Goal: Task Accomplishment & Management: Manage account settings

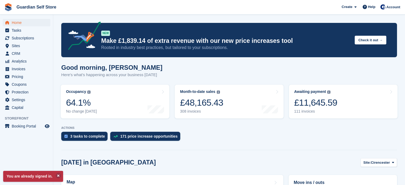
click at [25, 67] on span "Invoices" at bounding box center [28, 68] width 32 height 7
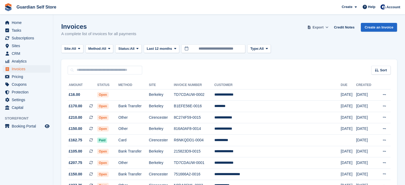
click at [318, 27] on span "Export" at bounding box center [317, 27] width 11 height 5
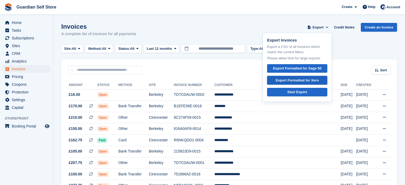
click at [308, 76] on link "Export Formatted for Xero" at bounding box center [297, 80] width 60 height 9
click at [118, 97] on td "Open" at bounding box center [107, 94] width 21 height 11
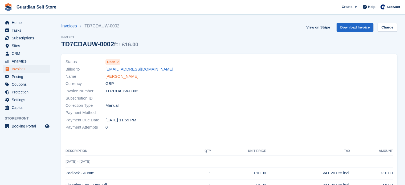
click at [125, 78] on link "Louise Dolling" at bounding box center [121, 76] width 33 height 6
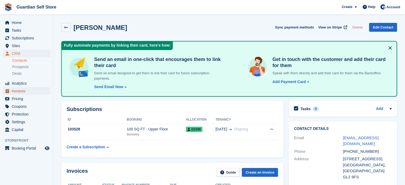
click at [26, 90] on span "Invoices" at bounding box center [28, 90] width 32 height 7
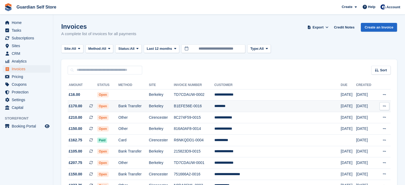
click at [149, 107] on td "Bank Transfer" at bounding box center [133, 106] width 30 height 11
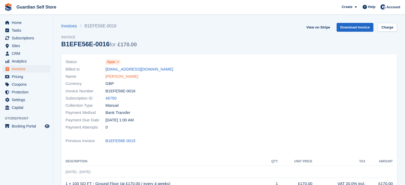
click at [118, 77] on link "[PERSON_NAME]" at bounding box center [121, 76] width 33 height 6
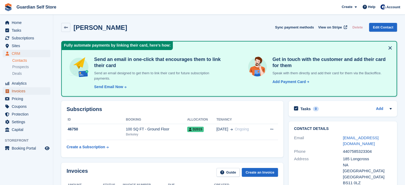
click at [30, 93] on span "Invoices" at bounding box center [28, 90] width 32 height 7
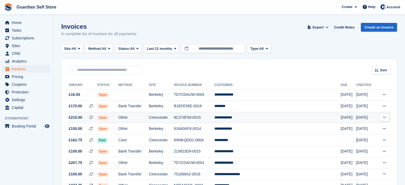
click at [104, 113] on td "Open" at bounding box center [107, 117] width 21 height 11
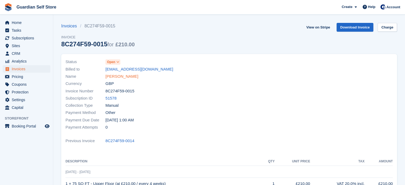
click at [113, 78] on link "[PERSON_NAME]" at bounding box center [121, 76] width 33 height 6
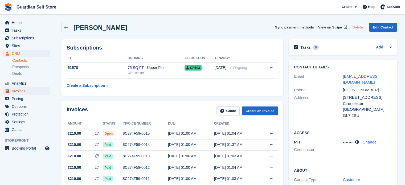
click at [23, 92] on span "Invoices" at bounding box center [28, 90] width 32 height 7
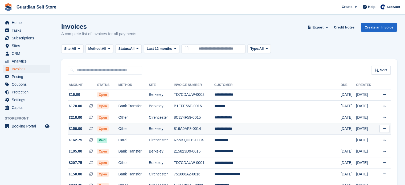
click at [149, 131] on td "Other" at bounding box center [133, 128] width 30 height 11
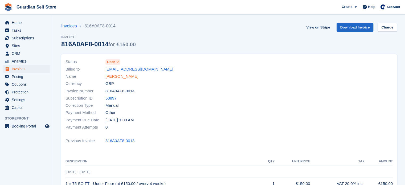
click at [113, 78] on link "[PERSON_NAME]" at bounding box center [121, 76] width 33 height 6
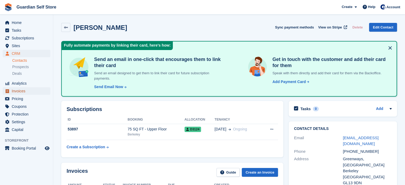
click at [20, 90] on span "Invoices" at bounding box center [28, 90] width 32 height 7
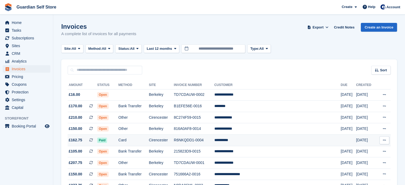
click at [118, 142] on td "Paid" at bounding box center [107, 140] width 21 height 11
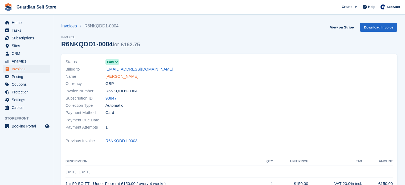
click at [108, 78] on link "Lisa Tseng" at bounding box center [121, 76] width 33 height 6
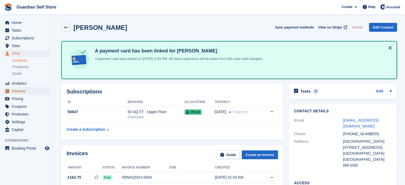
click at [34, 91] on span "Invoices" at bounding box center [28, 90] width 32 height 7
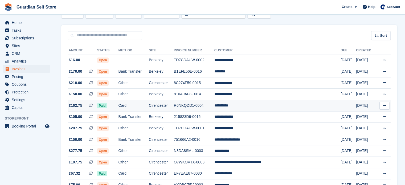
scroll to position [38, 0]
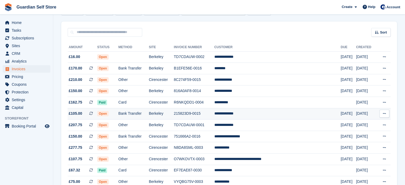
click at [139, 113] on td "Bank Transfer" at bounding box center [133, 113] width 30 height 11
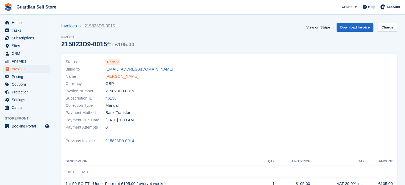
click at [115, 76] on link "Peter Houghton" at bounding box center [121, 76] width 33 height 6
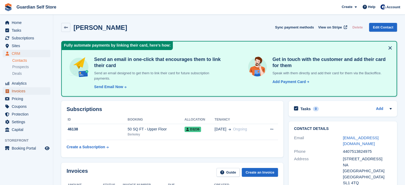
click at [28, 92] on span "Invoices" at bounding box center [28, 90] width 32 height 7
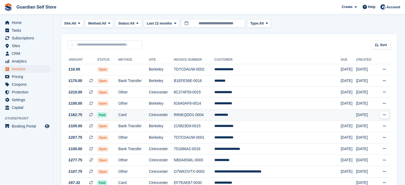
scroll to position [26, 0]
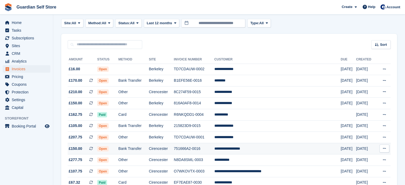
click at [137, 145] on td "Bank Transfer" at bounding box center [133, 148] width 30 height 11
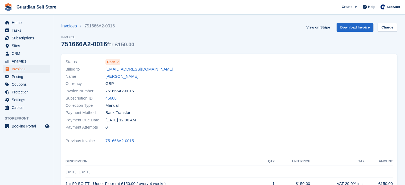
click at [120, 78] on link "[PERSON_NAME]" at bounding box center [121, 76] width 33 height 6
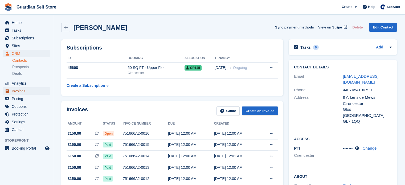
click at [34, 88] on span "Invoices" at bounding box center [28, 90] width 32 height 7
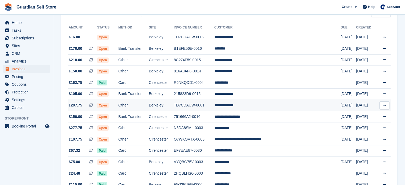
scroll to position [58, 0]
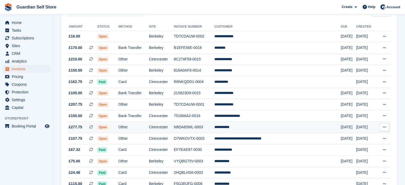
click at [118, 128] on td "Open" at bounding box center [107, 127] width 21 height 11
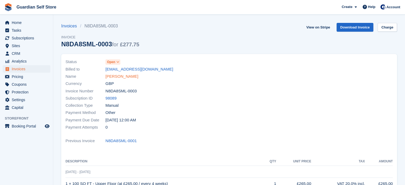
click at [115, 77] on link "[PERSON_NAME]" at bounding box center [121, 76] width 33 height 6
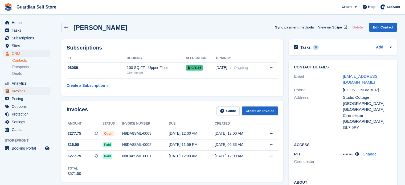
click at [35, 89] on span "Invoices" at bounding box center [28, 90] width 32 height 7
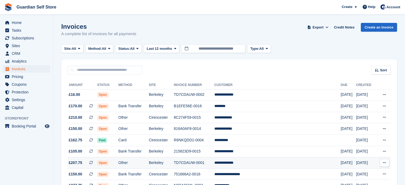
scroll to position [65, 0]
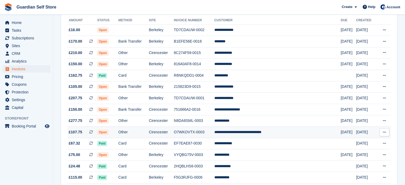
click at [149, 136] on td "Other" at bounding box center [133, 132] width 30 height 11
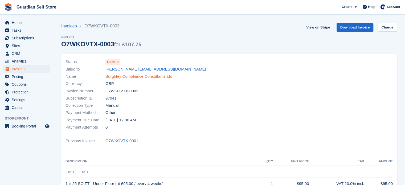
click at [126, 76] on link "Burghley Compliance Consultants Ltd" at bounding box center [138, 76] width 67 height 6
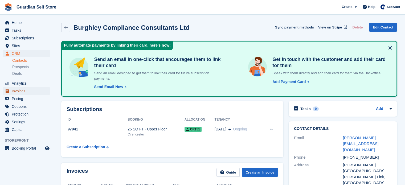
click at [25, 89] on span "Invoices" at bounding box center [28, 90] width 32 height 7
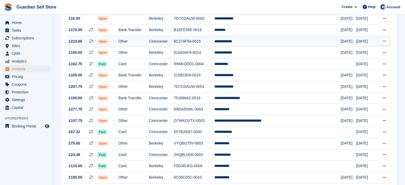
scroll to position [76, 0]
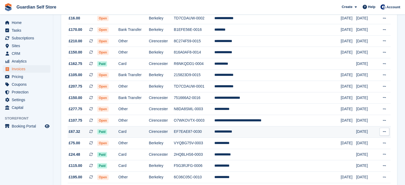
click at [163, 129] on td "Cirencester" at bounding box center [161, 131] width 25 height 11
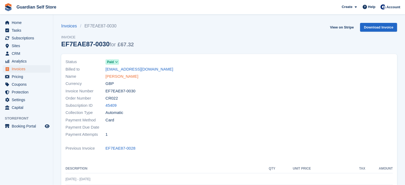
click at [122, 77] on link "[PERSON_NAME]" at bounding box center [121, 76] width 33 height 6
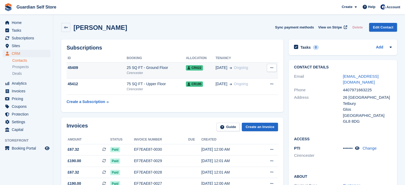
click at [138, 68] on div "25 SQ FT - Ground Floor" at bounding box center [156, 68] width 59 height 6
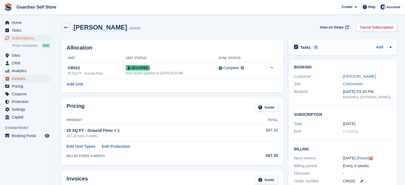
click at [35, 77] on span "Invoices" at bounding box center [28, 78] width 32 height 7
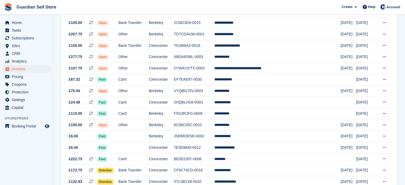
scroll to position [129, 0]
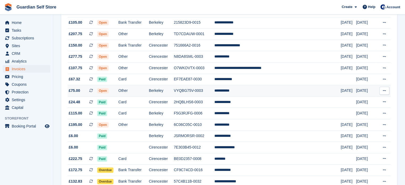
click at [174, 94] on td "Berkeley" at bounding box center [161, 90] width 25 height 11
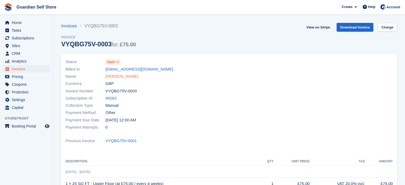
click at [119, 77] on link "Katie Peace" at bounding box center [121, 76] width 33 height 6
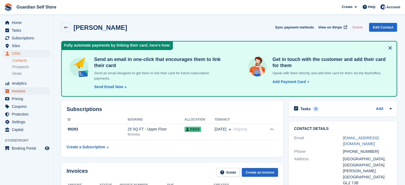
click at [11, 92] on link "Invoices" at bounding box center [27, 90] width 48 height 7
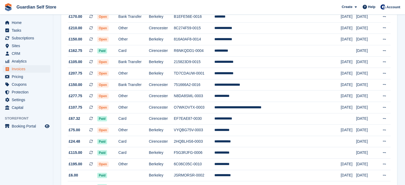
scroll to position [90, 0]
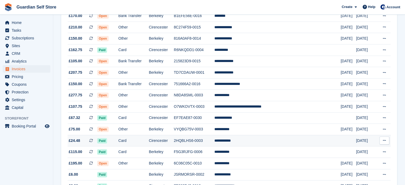
click at [142, 140] on td "Card" at bounding box center [133, 140] width 30 height 11
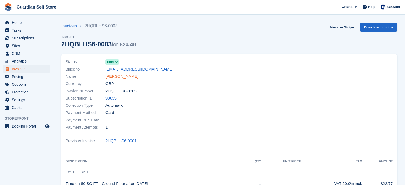
click at [118, 77] on link "[PERSON_NAME]" at bounding box center [121, 76] width 33 height 6
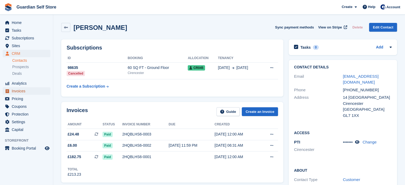
click at [37, 92] on span "Invoices" at bounding box center [28, 90] width 32 height 7
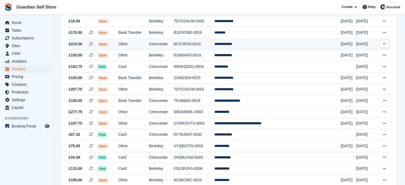
scroll to position [74, 0]
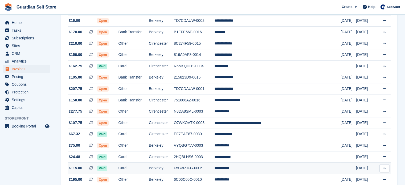
click at [136, 166] on td "Card" at bounding box center [133, 168] width 30 height 11
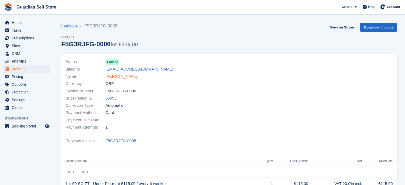
click at [114, 78] on link "[PERSON_NAME]" at bounding box center [121, 76] width 33 height 6
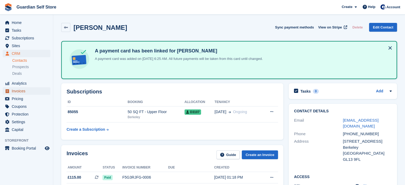
click at [30, 90] on span "Invoices" at bounding box center [28, 90] width 32 height 7
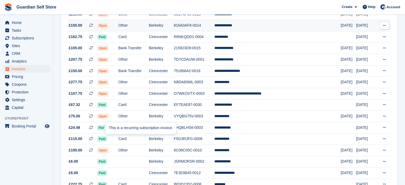
scroll to position [103, 0]
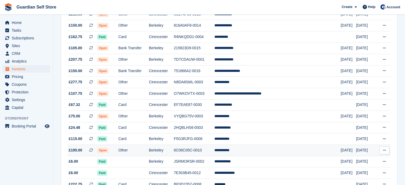
click at [109, 148] on span "Open" at bounding box center [102, 150] width 11 height 5
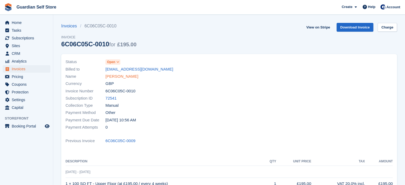
click at [114, 78] on link "[PERSON_NAME]" at bounding box center [121, 76] width 33 height 6
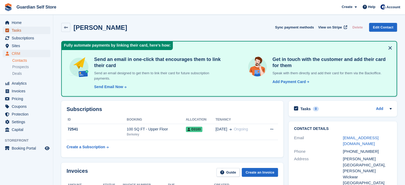
click at [29, 30] on span "Tasks" at bounding box center [28, 30] width 32 height 7
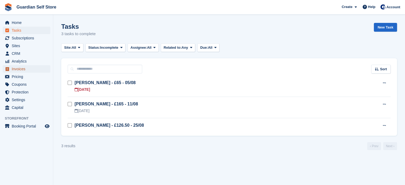
click at [25, 70] on span "Invoices" at bounding box center [28, 68] width 32 height 7
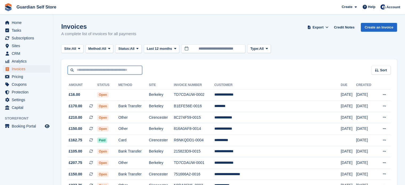
click at [105, 73] on input "text" at bounding box center [105, 70] width 74 height 9
type input "***"
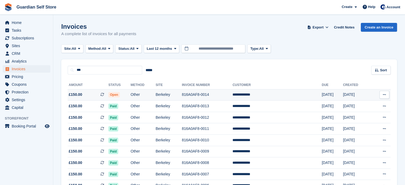
click at [83, 93] on span "£150.00 This is a recurring subscription invoice." at bounding box center [88, 95] width 41 height 6
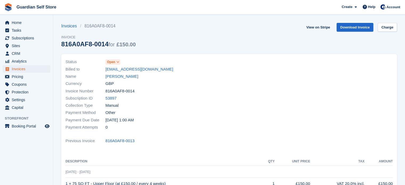
click at [112, 62] on span "Open" at bounding box center [111, 62] width 8 height 5
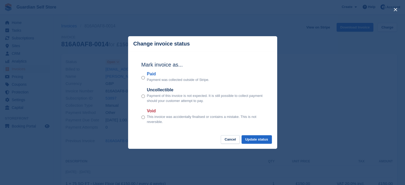
click at [152, 75] on label "Paid" at bounding box center [178, 74] width 62 height 6
click at [255, 140] on button "Update status" at bounding box center [256, 139] width 30 height 9
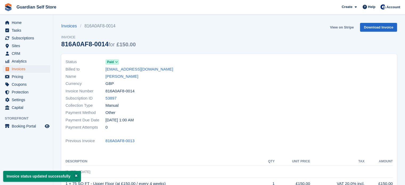
click at [337, 29] on link "View on Stripe" at bounding box center [341, 27] width 28 height 9
click at [32, 68] on span "Invoices" at bounding box center [28, 68] width 32 height 7
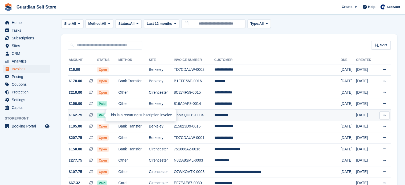
scroll to position [24, 0]
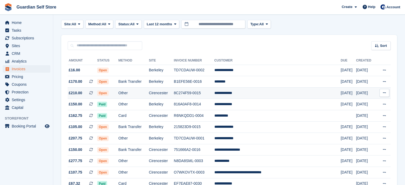
click at [107, 95] on span "Open" at bounding box center [102, 92] width 11 height 5
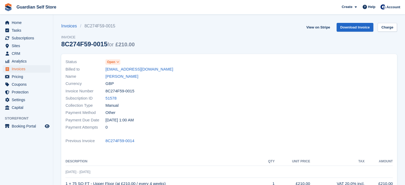
click at [109, 64] on span "Open" at bounding box center [111, 62] width 8 height 5
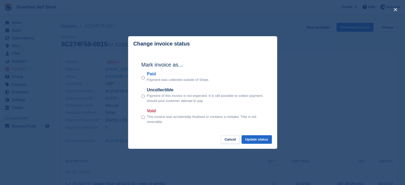
click at [152, 75] on label "Paid" at bounding box center [178, 74] width 62 height 6
click at [247, 139] on button "Update status" at bounding box center [256, 139] width 30 height 9
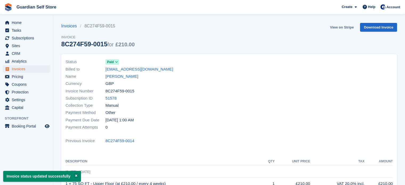
click at [338, 31] on link "View on Stripe" at bounding box center [341, 27] width 28 height 9
click at [24, 69] on span "Invoices" at bounding box center [28, 68] width 32 height 7
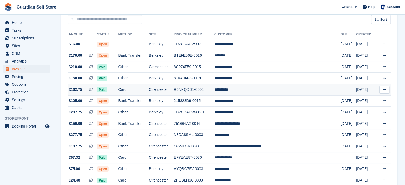
scroll to position [56, 0]
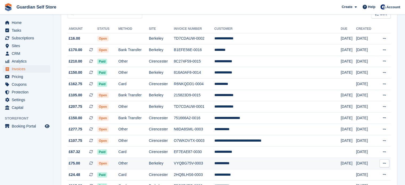
click at [169, 162] on td "Berkeley" at bounding box center [161, 163] width 25 height 11
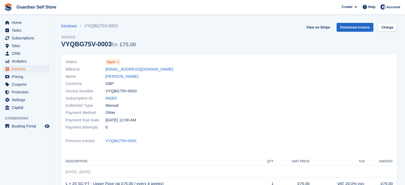
click at [116, 62] on icon at bounding box center [117, 61] width 3 height 3
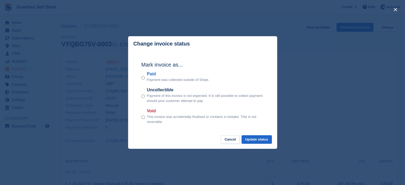
click at [152, 73] on label "Paid" at bounding box center [178, 74] width 62 height 6
click at [255, 138] on button "Update status" at bounding box center [256, 139] width 30 height 9
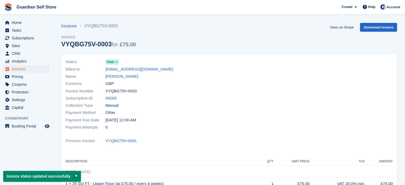
click at [332, 28] on link "View on Stripe" at bounding box center [341, 27] width 28 height 9
click at [30, 67] on span "Invoices" at bounding box center [28, 68] width 32 height 7
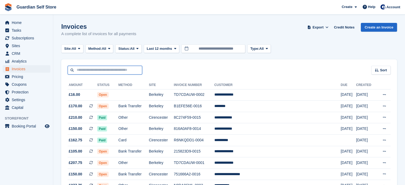
click at [82, 74] on input "text" at bounding box center [105, 70] width 74 height 9
type input "****"
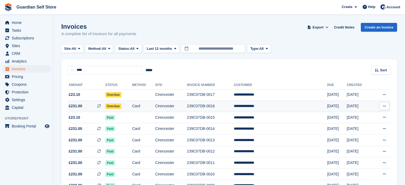
click at [84, 105] on span "£231.00 This is a recurring subscription invoice." at bounding box center [87, 106] width 38 height 6
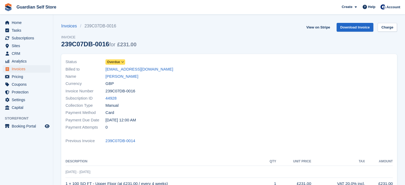
click at [115, 62] on span "Overdue" at bounding box center [113, 62] width 13 height 5
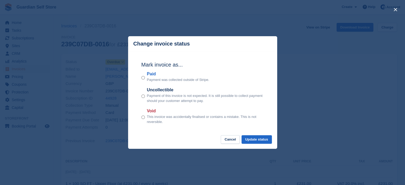
click at [154, 75] on label "Paid" at bounding box center [178, 74] width 62 height 6
click at [251, 138] on button "Update status" at bounding box center [256, 139] width 30 height 9
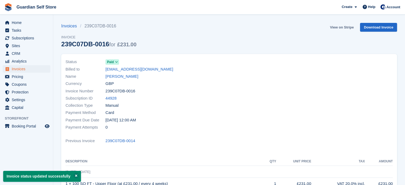
click at [331, 27] on link "View on Stripe" at bounding box center [341, 27] width 28 height 9
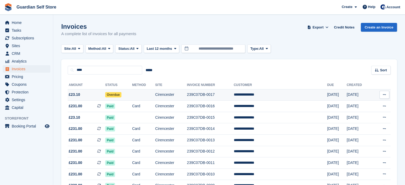
click at [96, 94] on span "£23.10" at bounding box center [87, 95] width 38 height 6
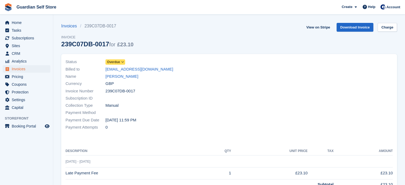
click at [115, 60] on span "Overdue" at bounding box center [113, 62] width 13 height 5
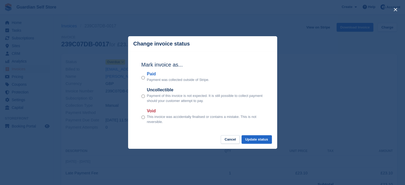
click at [151, 75] on label "Paid" at bounding box center [178, 74] width 62 height 6
click at [262, 139] on button "Update status" at bounding box center [256, 139] width 30 height 9
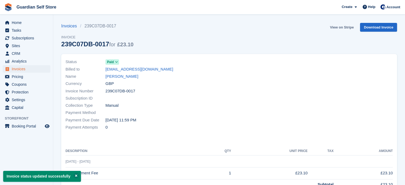
click at [338, 29] on link "View on Stripe" at bounding box center [341, 27] width 28 height 9
click at [120, 74] on link "Harvey Simmonds" at bounding box center [121, 76] width 33 height 6
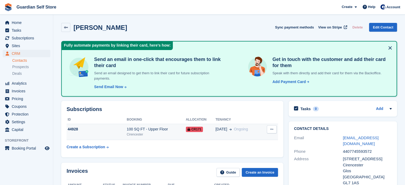
click at [272, 127] on icon at bounding box center [271, 128] width 3 height 3
click at [216, 130] on span "13 Jul" at bounding box center [221, 129] width 12 height 6
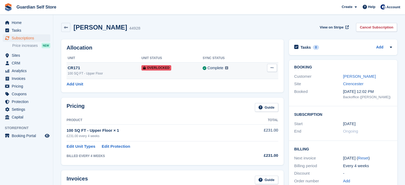
click at [275, 66] on button at bounding box center [272, 68] width 10 height 8
click at [259, 77] on p "Remove Overlock" at bounding box center [251, 78] width 46 height 7
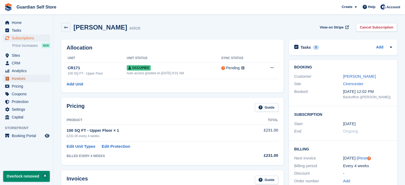
click at [38, 76] on span "Invoices" at bounding box center [28, 78] width 32 height 7
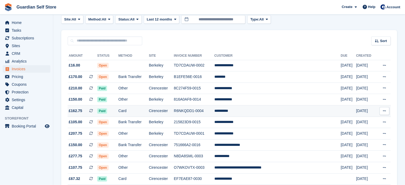
scroll to position [39, 0]
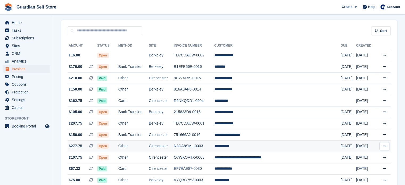
click at [139, 146] on td "Other" at bounding box center [133, 145] width 30 height 11
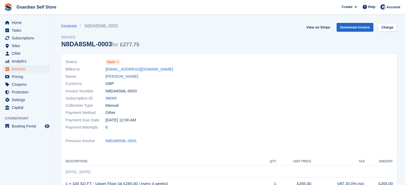
click at [114, 62] on span "Open" at bounding box center [111, 62] width 8 height 5
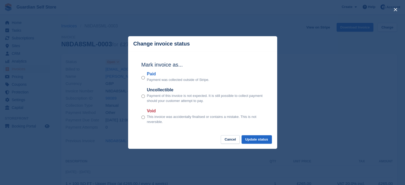
click at [153, 73] on label "Paid" at bounding box center [178, 74] width 62 height 6
click at [250, 139] on button "Update status" at bounding box center [256, 139] width 30 height 9
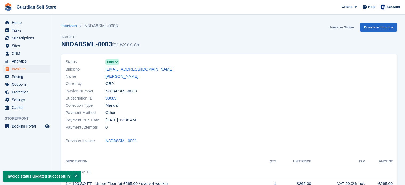
click at [341, 27] on link "View on Stripe" at bounding box center [341, 27] width 28 height 9
click at [23, 68] on span "Invoices" at bounding box center [28, 68] width 32 height 7
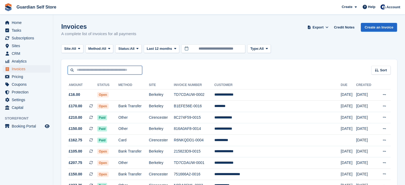
click at [90, 72] on input "text" at bounding box center [105, 70] width 74 height 9
type input "***"
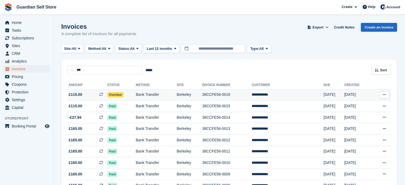
click at [86, 93] on span "£115.00 This is a recurring subscription invoice." at bounding box center [88, 95] width 40 height 6
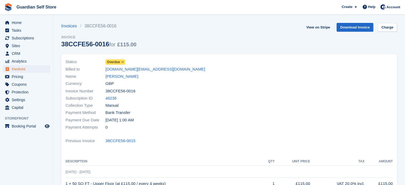
click at [114, 63] on span "Overdue" at bounding box center [113, 62] width 13 height 5
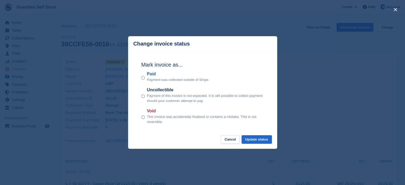
click at [150, 74] on label "Paid" at bounding box center [178, 74] width 62 height 6
click at [247, 140] on button "Update status" at bounding box center [256, 139] width 30 height 9
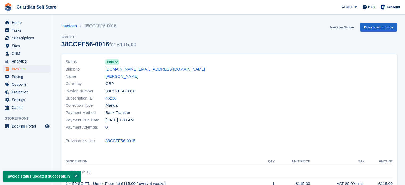
click at [337, 28] on link "View on Stripe" at bounding box center [341, 27] width 28 height 9
click at [33, 72] on span "Invoices" at bounding box center [28, 68] width 32 height 7
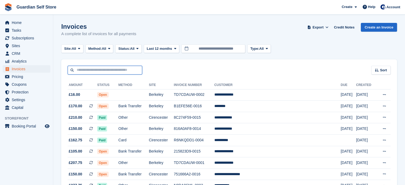
click at [90, 72] on input "text" at bounding box center [105, 70] width 74 height 9
type input "****"
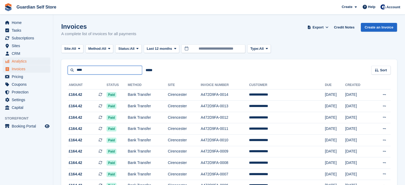
drag, startPoint x: 87, startPoint y: 70, endPoint x: 42, endPoint y: 64, distance: 45.7
click at [42, 64] on div "Home Tasks Subscriptions Subscriptions Subscriptions Price increases NEW Price …" at bounding box center [202, 126] width 405 height 252
type input "****"
drag, startPoint x: 86, startPoint y: 69, endPoint x: 40, endPoint y: 65, distance: 46.2
click at [40, 65] on div "Home Tasks Subscriptions Subscriptions Subscriptions Price increases NEW Price …" at bounding box center [202, 137] width 405 height 274
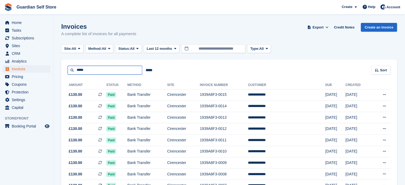
type input "*****"
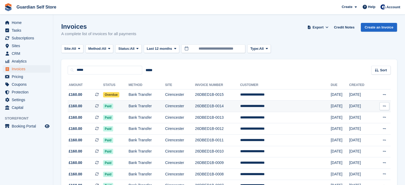
click at [109, 105] on span "Paid" at bounding box center [108, 105] width 10 height 5
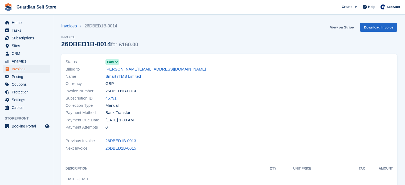
click at [342, 25] on link "View on Stripe" at bounding box center [341, 27] width 28 height 9
click at [33, 70] on span "Invoices" at bounding box center [28, 68] width 32 height 7
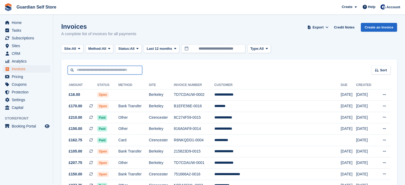
click at [107, 70] on input "text" at bounding box center [105, 70] width 74 height 9
type input "****"
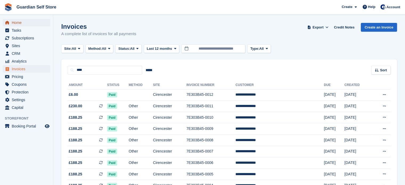
click at [26, 24] on span "Home" at bounding box center [28, 22] width 32 height 7
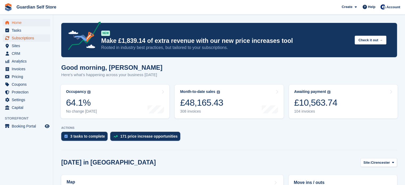
click at [27, 40] on span "Subscriptions" at bounding box center [28, 37] width 32 height 7
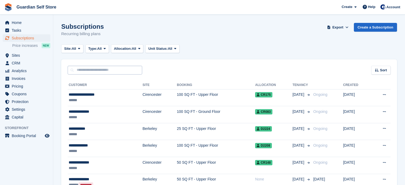
click at [104, 68] on input "text" at bounding box center [105, 70] width 74 height 9
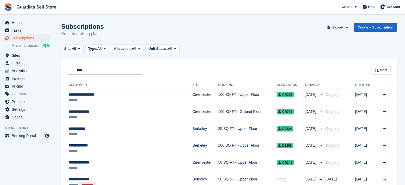
type input "****"
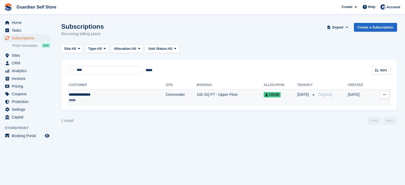
click at [92, 98] on div "*****" at bounding box center [98, 100] width 59 height 6
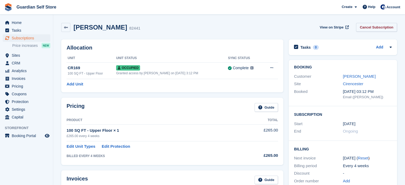
click at [372, 25] on link "Cancel Subscription" at bounding box center [376, 27] width 41 height 9
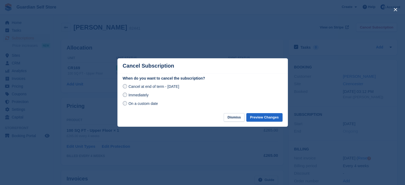
click at [141, 104] on span "On a custom date" at bounding box center [143, 103] width 30 height 4
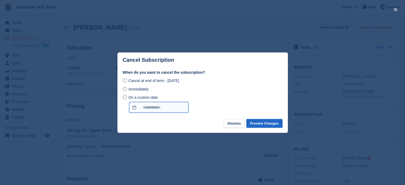
click at [157, 106] on input "On a custom date" at bounding box center [158, 107] width 59 height 11
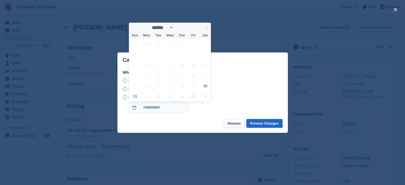
click at [204, 27] on icon at bounding box center [206, 28] width 4 height 4
select select "*"
click at [156, 86] on span "30" at bounding box center [158, 86] width 10 height 10
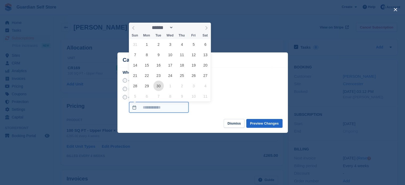
type input "**********"
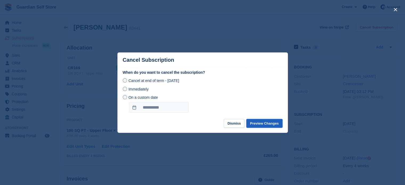
click at [257, 124] on button "Preview Changes" at bounding box center [264, 123] width 36 height 9
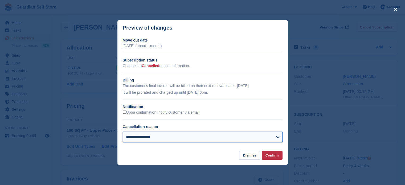
click at [172, 133] on select "**********" at bounding box center [203, 137] width 160 height 11
select select "**********"
click at [123, 132] on select "**********" at bounding box center [203, 137] width 160 height 11
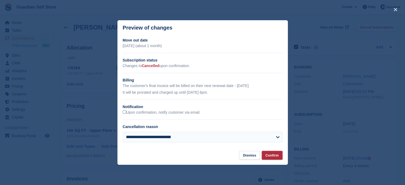
click at [268, 156] on button "Confirm" at bounding box center [272, 155] width 21 height 9
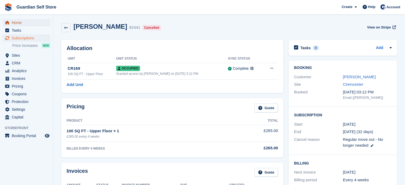
click at [32, 22] on span "Home" at bounding box center [28, 22] width 32 height 7
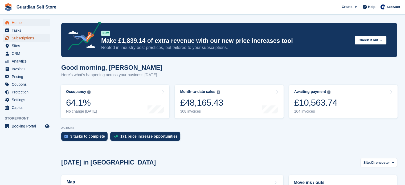
click at [29, 40] on span "Subscriptions" at bounding box center [28, 37] width 32 height 7
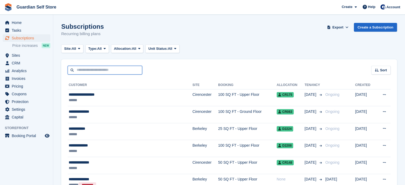
click at [107, 74] on input "text" at bounding box center [105, 70] width 74 height 9
type input "****"
